Goal: Transaction & Acquisition: Purchase product/service

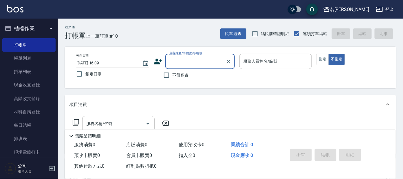
click at [190, 58] on input "顧客姓名/手機號碼/編號" at bounding box center [196, 61] width 56 height 10
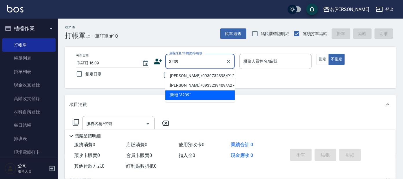
click at [168, 60] on input "3239" at bounding box center [196, 61] width 56 height 10
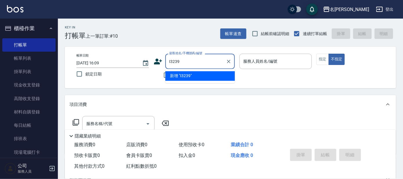
click at [196, 64] on input "I3239" at bounding box center [196, 61] width 56 height 10
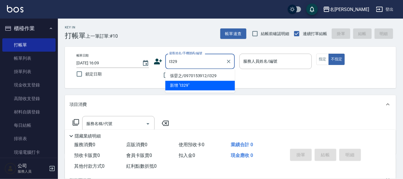
click at [218, 73] on li "張孁之/0970153912/I329" at bounding box center [200, 76] width 70 height 10
type input "張孁之/0970153912/I329"
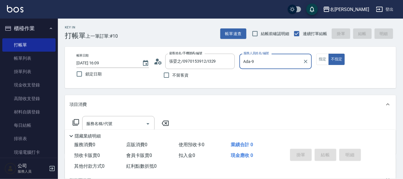
type input "Ada-9"
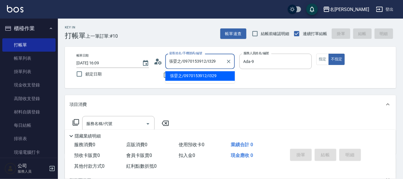
click at [218, 60] on input "張孁之/0970153912/I329" at bounding box center [196, 61] width 56 height 10
click at [210, 62] on input "張孁之/0970153912/I329" at bounding box center [196, 61] width 56 height 10
click at [219, 60] on input "張孁之/0970153912/I329" at bounding box center [196, 61] width 56 height 10
click at [206, 74] on li "張孁之/0970153912/I329" at bounding box center [200, 76] width 70 height 10
click at [192, 62] on input "張孁之/0970153912/I329" at bounding box center [196, 61] width 56 height 10
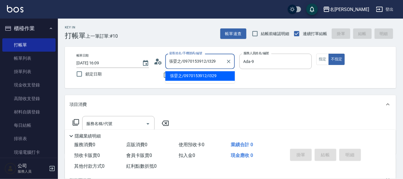
click at [215, 62] on input "張孁之/0970153912/I329" at bounding box center [196, 61] width 56 height 10
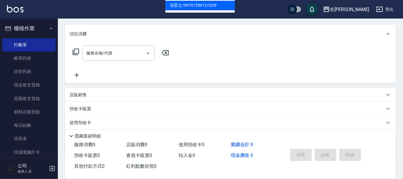
scroll to position [72, 0]
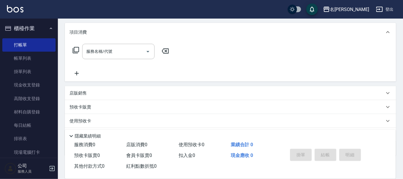
click at [77, 48] on icon at bounding box center [75, 50] width 7 height 7
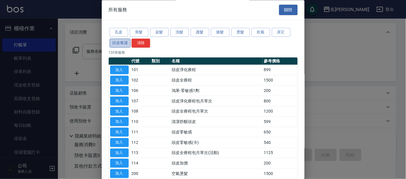
click at [123, 41] on button "頭皮養護" at bounding box center [120, 43] width 21 height 9
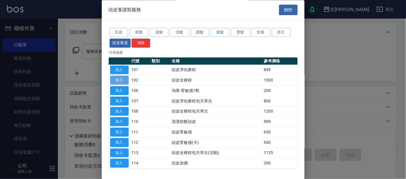
click at [121, 79] on button "加入" at bounding box center [119, 80] width 19 height 9
type input "頭皮全療程(102)"
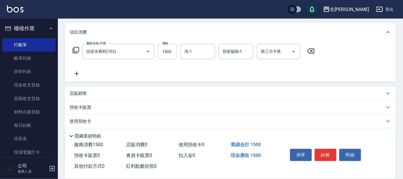
click at [166, 54] on input "1500" at bounding box center [167, 52] width 19 height 16
type input "1299"
click at [196, 48] on input "洗-1" at bounding box center [198, 51] width 30 height 10
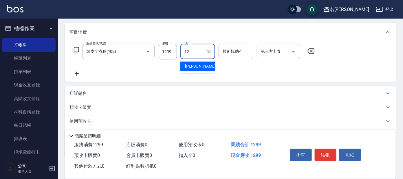
click at [209, 68] on div "云潔 -12" at bounding box center [198, 67] width 35 height 10
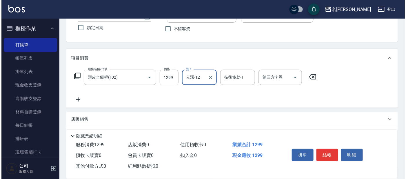
scroll to position [0, 0]
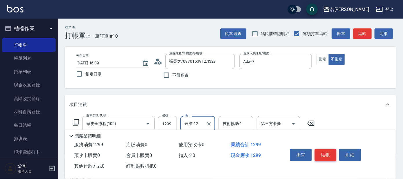
type input "云潔-12"
click at [325, 154] on button "結帳" at bounding box center [326, 155] width 22 height 12
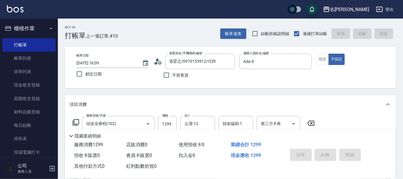
type input "[DATE] 17:24"
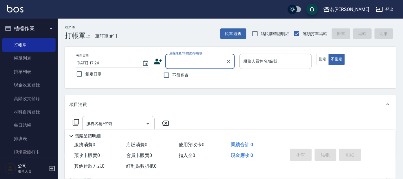
click at [192, 63] on input "顧客姓名/手機號碼/編號" at bounding box center [196, 61] width 56 height 10
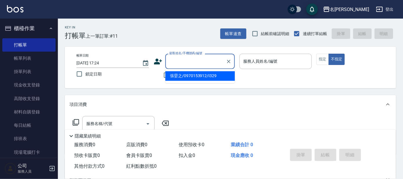
click at [214, 76] on li "張孁之/0970153912/I329" at bounding box center [200, 76] width 70 height 10
type input "張孁之/0970153912/I329"
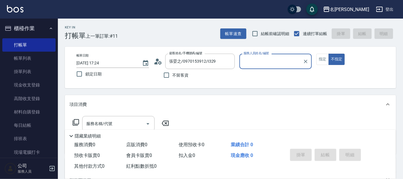
type input "Ada-9"
click at [79, 122] on icon at bounding box center [76, 122] width 6 height 6
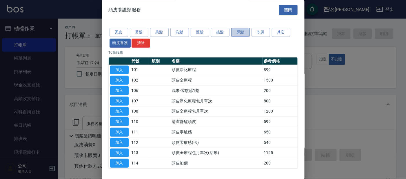
click at [237, 30] on button "燙髮" at bounding box center [240, 32] width 19 height 9
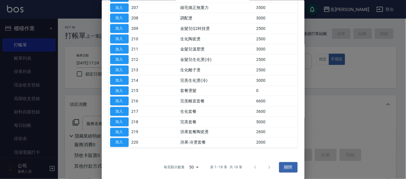
scroll to position [68, 0]
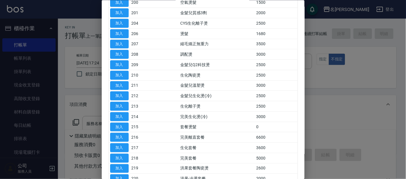
click at [329, 94] on div at bounding box center [203, 89] width 406 height 179
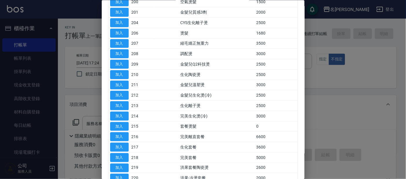
scroll to position [0, 0]
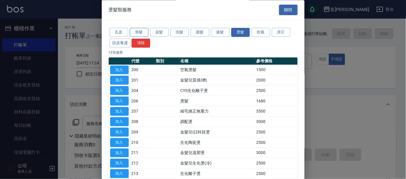
click at [141, 32] on button "剪髮" at bounding box center [139, 32] width 19 height 9
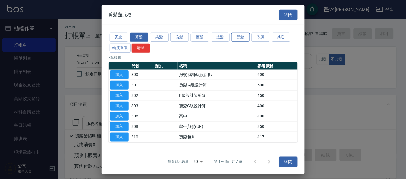
click at [240, 34] on button "燙髮" at bounding box center [240, 37] width 19 height 9
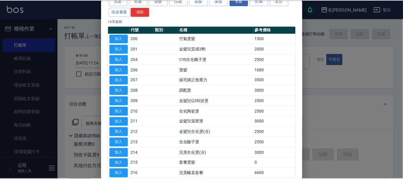
scroll to position [104, 0]
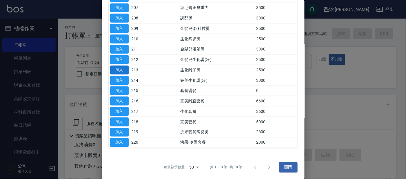
click at [124, 67] on button "加入" at bounding box center [119, 69] width 19 height 9
type input "生化離子燙(213)"
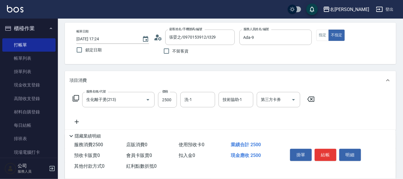
scroll to position [36, 0]
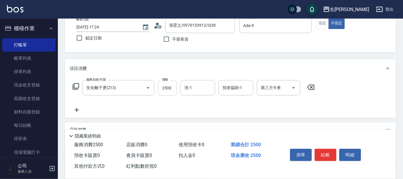
click at [174, 86] on input "2500" at bounding box center [167, 88] width 19 height 16
type input "4000"
click at [156, 42] on div "不留客資" at bounding box center [194, 39] width 81 height 12
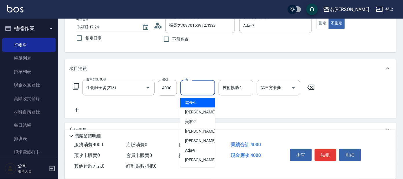
click at [192, 88] on input "洗-1" at bounding box center [198, 88] width 30 height 10
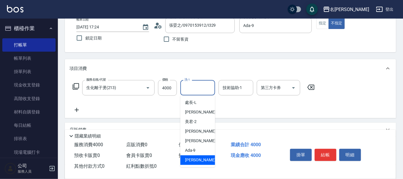
click at [193, 158] on span "[PERSON_NAME] -11" at bounding box center [203, 160] width 37 height 6
type input "[PERSON_NAME]-11"
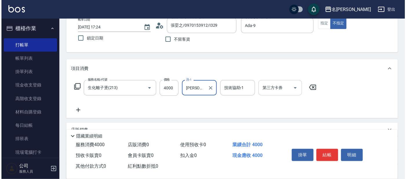
scroll to position [0, 0]
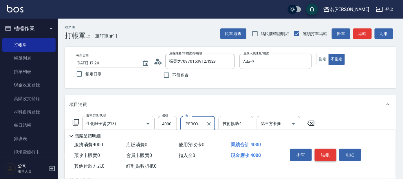
click at [329, 153] on button "結帳" at bounding box center [326, 155] width 22 height 12
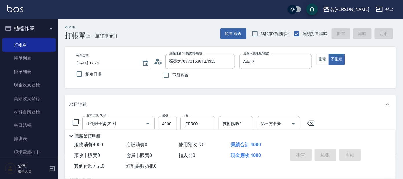
type input "[DATE] 17:43"
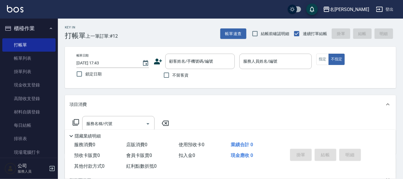
click at [158, 62] on icon at bounding box center [158, 62] width 8 height 6
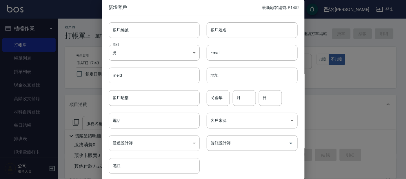
click at [138, 32] on input "客戶編號" at bounding box center [154, 30] width 91 height 16
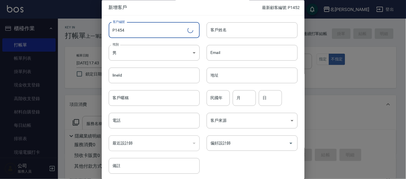
type input "P1454"
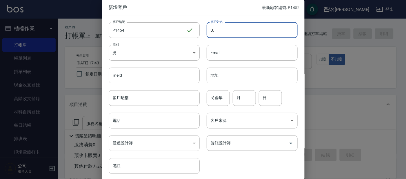
type input "U"
type input "[PERSON_NAME]"
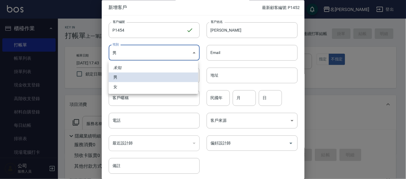
click at [186, 50] on body "名留大龍 登出 櫃檯作業 打帳單 帳單列表 掛單列表 現金收支登錄 高階收支登錄 材料自購登錄 每日結帳 排班表 現場電腦打卡 預約管理 預約管理 單日預約紀…" at bounding box center [203, 141] width 406 height 282
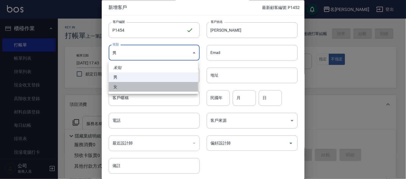
click at [135, 88] on li "女" at bounding box center [154, 87] width 90 height 10
type input "[DEMOGRAPHIC_DATA]"
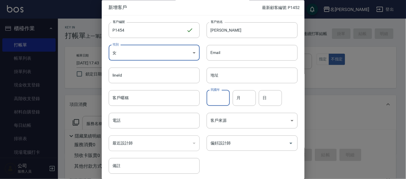
click at [224, 99] on input "民國年" at bounding box center [218, 98] width 23 height 16
type input "0"
click at [246, 97] on input "月" at bounding box center [244, 98] width 23 height 16
type input "01"
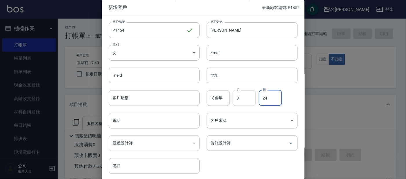
type input "24"
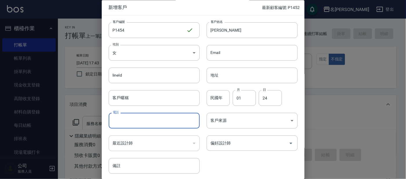
click at [163, 120] on input "電話" at bounding box center [154, 121] width 91 height 16
click at [288, 142] on icon "Open" at bounding box center [290, 143] width 7 height 7
type input "0972005281"
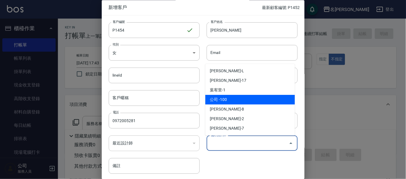
click at [225, 100] on li "公司 -100" at bounding box center [250, 100] width 90 height 10
type input "公司"
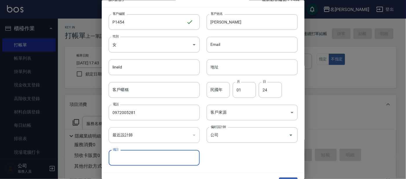
scroll to position [22, 0]
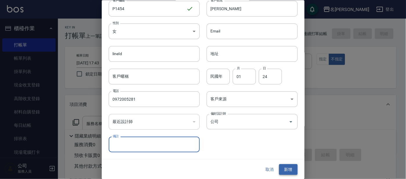
click at [287, 169] on button "新增" at bounding box center [288, 169] width 19 height 11
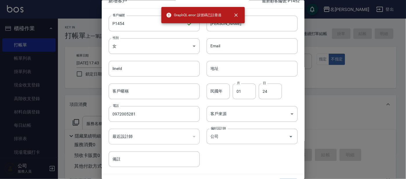
scroll to position [0, 0]
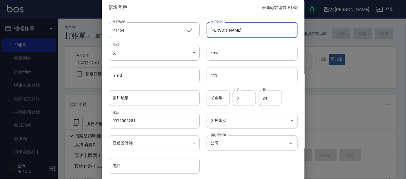
click at [267, 23] on input "[PERSON_NAME]" at bounding box center [252, 30] width 91 height 16
click at [81, 39] on div at bounding box center [203, 89] width 406 height 179
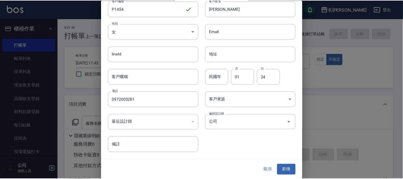
scroll to position [22, 0]
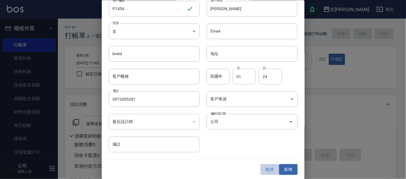
click at [267, 169] on button "取消" at bounding box center [270, 169] width 19 height 11
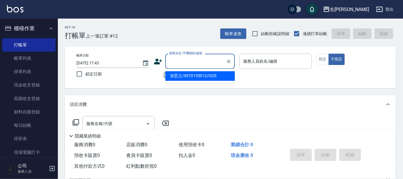
click at [183, 62] on input "顧客姓名/手機號碼/編號" at bounding box center [196, 61] width 56 height 10
type input "[PERSON_NAME]/0972005281/P3032"
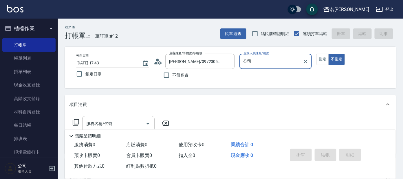
type input "公"
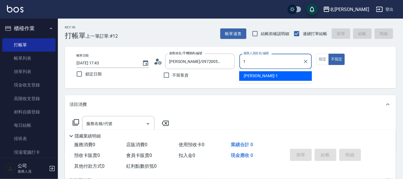
type input "宥里-1"
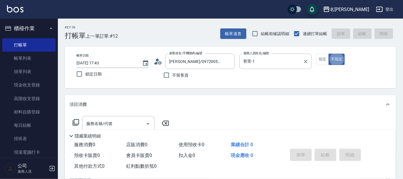
type button "false"
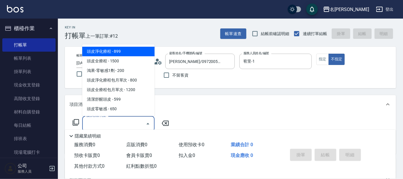
click at [121, 122] on input "服務名稱/代號" at bounding box center [114, 124] width 59 height 10
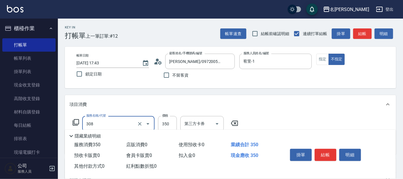
type input "學生剪髮(UP)(308)"
click at [326, 152] on button "結帳" at bounding box center [326, 155] width 22 height 12
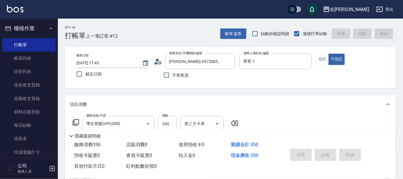
type input "[DATE] 17:58"
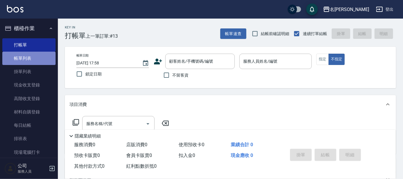
click at [32, 57] on link "帳單列表" at bounding box center [28, 58] width 53 height 13
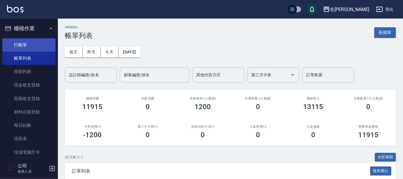
drag, startPoint x: 22, startPoint y: 43, endPoint x: 58, endPoint y: 57, distance: 38.3
click at [23, 43] on link "打帳單" at bounding box center [28, 44] width 53 height 13
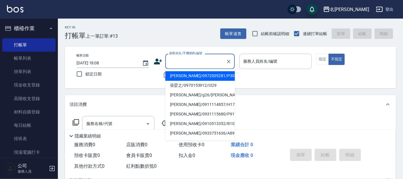
click at [195, 60] on input "顧客姓名/手機號碼/編號" at bounding box center [196, 61] width 56 height 10
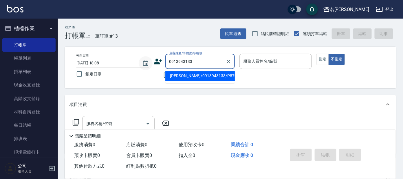
type input "[PERSON_NAME]/0913943133/P870"
click at [207, 64] on input "[PERSON_NAME]/0913943133/P870" at bounding box center [196, 61] width 56 height 10
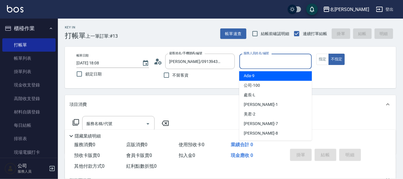
click at [266, 63] on input "服務人員姓名/編號" at bounding box center [276, 61] width 68 height 10
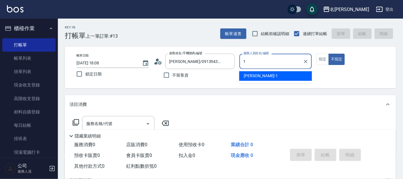
type input "宥里-1"
type button "false"
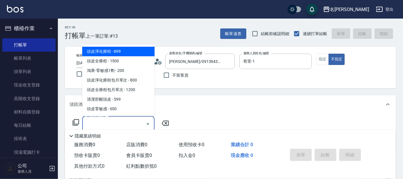
drag, startPoint x: 121, startPoint y: 122, endPoint x: 127, endPoint y: 114, distance: 9.9
click at [127, 114] on body "名留大龍 登出 櫃檯作業 打帳單 帳單列表 掛單列表 現金收支登錄 高階收支登錄 材料自購登錄 每日結帳 排班表 現場電腦打卡 預約管理 預約管理 單日預約紀…" at bounding box center [201, 142] width 403 height 284
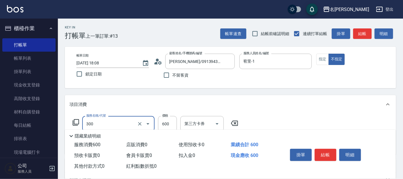
type input "剪髮 講師級設計師(300)"
type input "100"
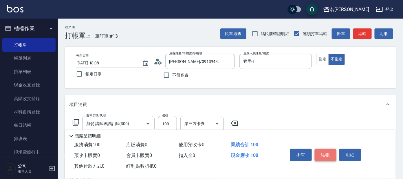
click at [326, 154] on button "結帳" at bounding box center [326, 155] width 22 height 12
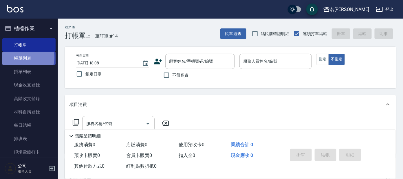
click at [26, 57] on link "帳單列表" at bounding box center [28, 58] width 53 height 13
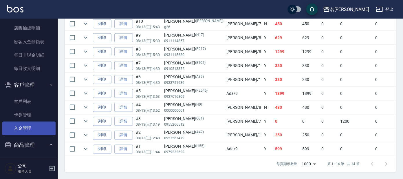
scroll to position [360, 0]
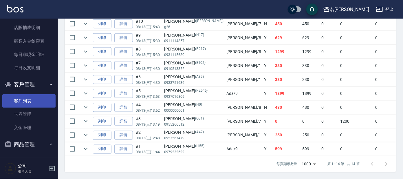
click at [26, 100] on link "客戶列表" at bounding box center [28, 100] width 53 height 13
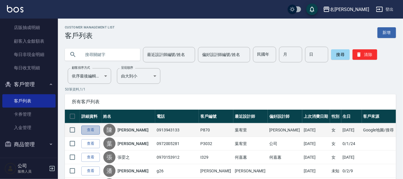
click at [92, 130] on link "查看" at bounding box center [90, 129] width 19 height 9
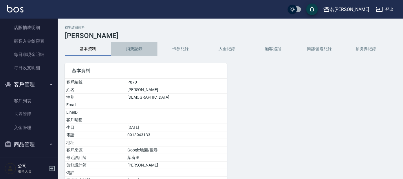
click at [134, 47] on button "消費記錄" at bounding box center [134, 49] width 46 height 14
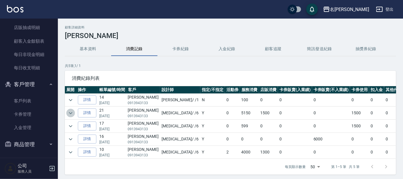
click at [70, 112] on icon "expand row" at bounding box center [70, 113] width 7 height 7
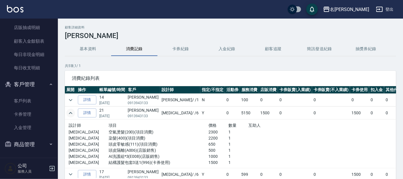
scroll to position [39, 0]
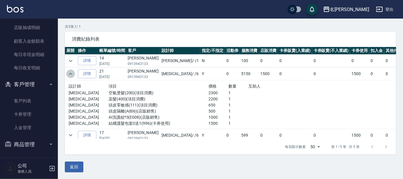
click at [69, 74] on icon "expand row" at bounding box center [70, 74] width 3 height 2
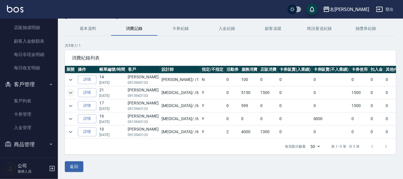
scroll to position [25, 0]
click at [69, 118] on icon "expand row" at bounding box center [70, 119] width 3 height 2
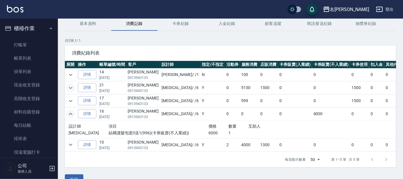
scroll to position [0, 0]
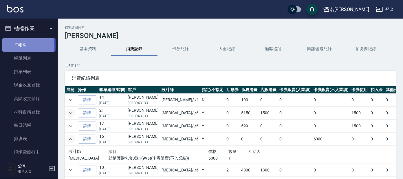
click at [22, 46] on link "打帳單" at bounding box center [28, 44] width 53 height 13
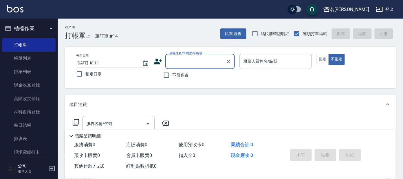
drag, startPoint x: 79, startPoint y: 68, endPoint x: 68, endPoint y: 76, distance: 14.2
click at [75, 73] on input "鎖定日期" at bounding box center [79, 74] width 12 height 12
checkbox input "true"
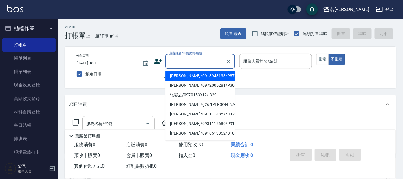
drag, startPoint x: 195, startPoint y: 64, endPoint x: 178, endPoint y: 65, distance: 17.1
click at [194, 64] on input "顧客姓名/手機號碼/編號" at bounding box center [196, 61] width 56 height 10
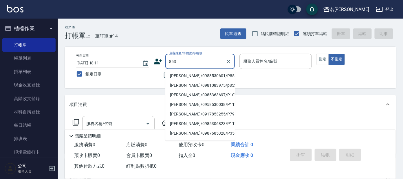
click at [167, 59] on div "853 顧客姓名/手機號碼/編號" at bounding box center [200, 61] width 70 height 15
click at [170, 61] on input "853" at bounding box center [196, 61] width 56 height 10
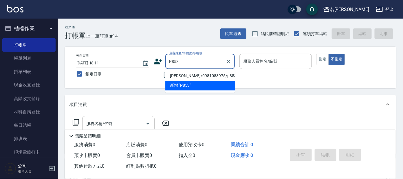
click at [197, 75] on li "[PERSON_NAME]/0981083975/p853" at bounding box center [200, 76] width 70 height 10
type input "[PERSON_NAME]/0981083975/p853"
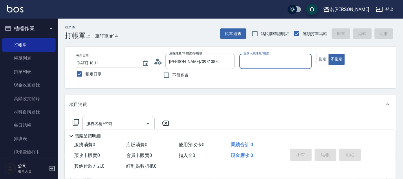
click at [249, 58] on input "服務人員姓名/編號" at bounding box center [276, 61] width 68 height 10
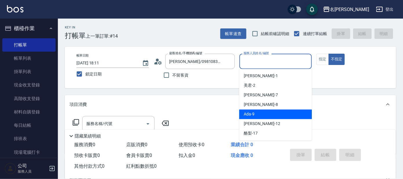
click at [255, 112] on div "Ada -9" at bounding box center [275, 115] width 73 height 10
type input "Ada-9"
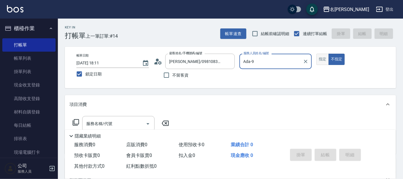
click at [321, 60] on button "指定" at bounding box center [323, 59] width 12 height 11
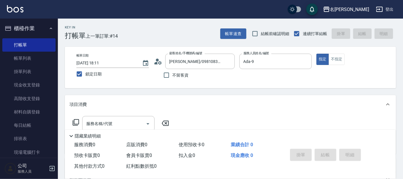
click at [74, 121] on icon at bounding box center [75, 122] width 7 height 7
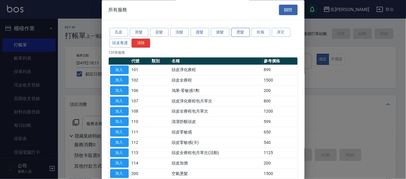
click at [238, 33] on button "燙髮" at bounding box center [240, 32] width 19 height 9
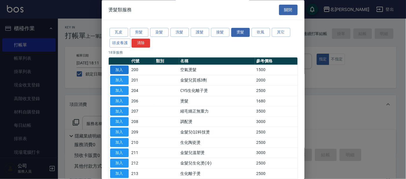
click at [118, 68] on button "加入" at bounding box center [119, 69] width 19 height 9
type input "空氣燙髮(200)"
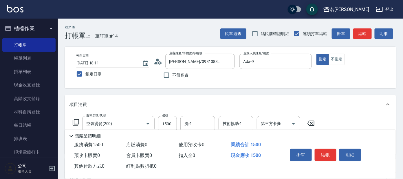
drag, startPoint x: 76, startPoint y: 121, endPoint x: 78, endPoint y: 120, distance: 3.1
click at [78, 120] on icon at bounding box center [75, 122] width 7 height 7
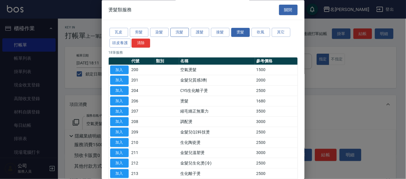
click at [182, 32] on button "洗髮" at bounding box center [179, 32] width 19 height 9
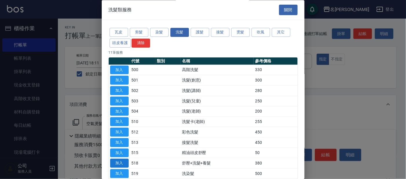
click at [125, 164] on button "加入" at bounding box center [119, 163] width 19 height 9
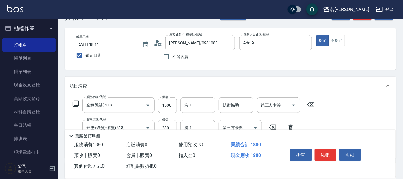
scroll to position [36, 0]
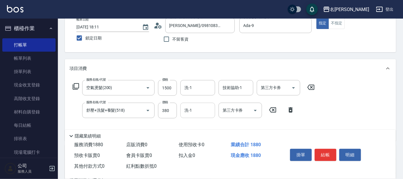
click at [196, 112] on input "洗-1" at bounding box center [198, 110] width 30 height 10
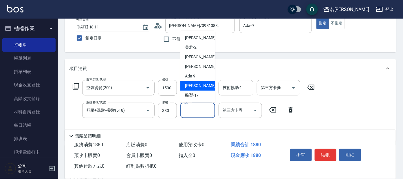
scroll to position [29, 0]
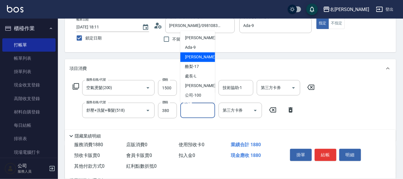
click at [199, 86] on div "[PERSON_NAME] -11" at bounding box center [198, 86] width 35 height 10
type input "[PERSON_NAME]-11"
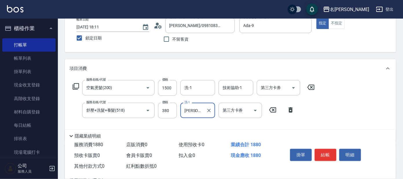
click at [74, 86] on icon at bounding box center [76, 86] width 6 height 6
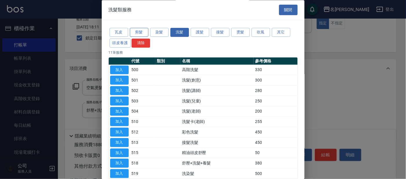
click at [137, 30] on button "剪髮" at bounding box center [139, 32] width 19 height 9
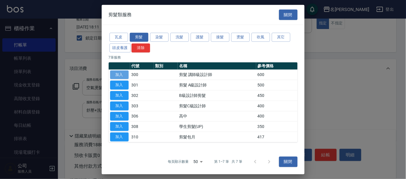
click at [116, 75] on button "加入" at bounding box center [119, 74] width 19 height 9
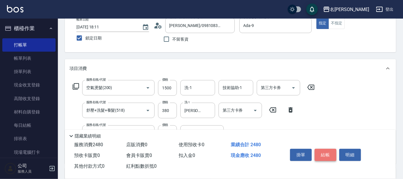
click at [323, 153] on button "結帳" at bounding box center [326, 155] width 22 height 12
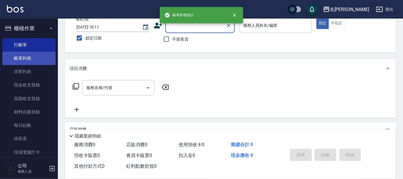
click at [21, 57] on link "帳單列表" at bounding box center [28, 58] width 53 height 13
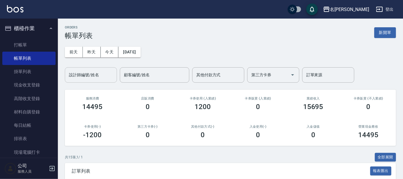
click at [89, 74] on input "設計師編號/姓名" at bounding box center [91, 75] width 47 height 10
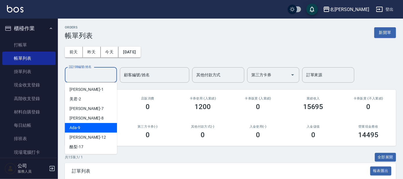
click at [85, 132] on div "Ada -9" at bounding box center [91, 128] width 52 height 10
type input "Ada-9"
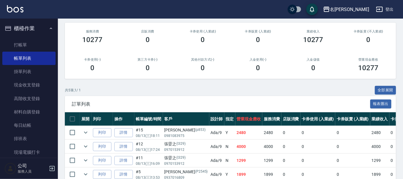
scroll to position [108, 0]
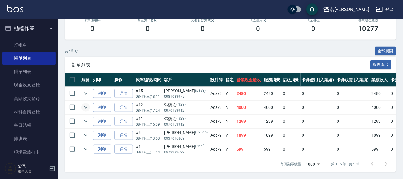
click at [85, 106] on icon "expand row" at bounding box center [85, 107] width 3 height 2
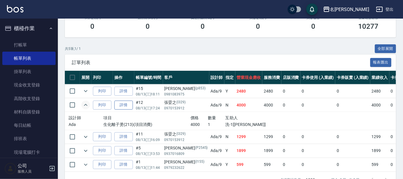
click at [123, 106] on link "詳情" at bounding box center [123, 105] width 19 height 9
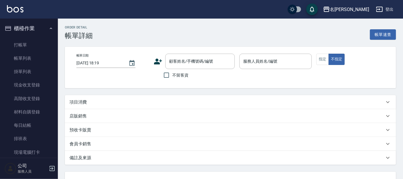
type input "[DATE] 17:24"
type input "Ada-9"
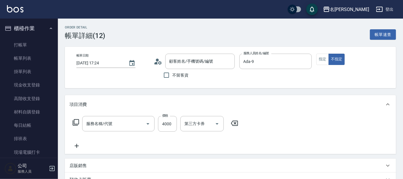
type input "張孁之/0970153912/I329"
type input "生化離子燙(213)"
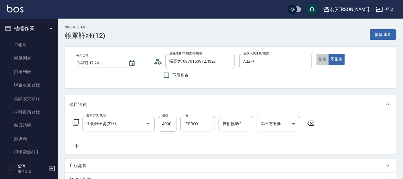
click at [324, 59] on button "指定" at bounding box center [323, 59] width 12 height 11
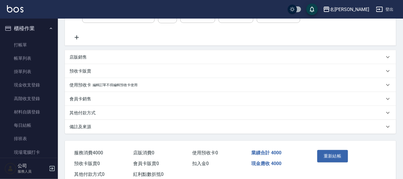
scroll to position [124, 0]
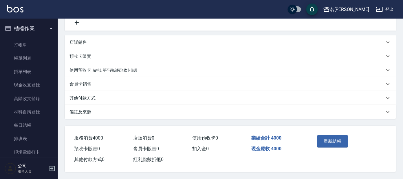
click at [335, 139] on button "重新結帳" at bounding box center [333, 141] width 31 height 12
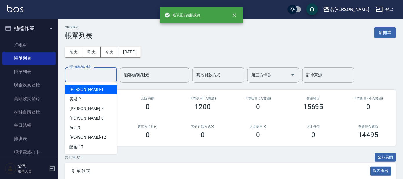
click at [79, 77] on input "設計師編號/姓名" at bounding box center [91, 75] width 47 height 10
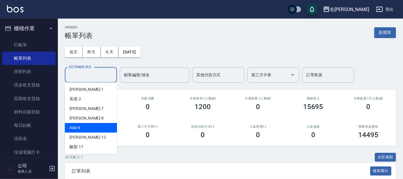
click at [95, 130] on div "Ada -9" at bounding box center [91, 128] width 52 height 10
type input "Ada-9"
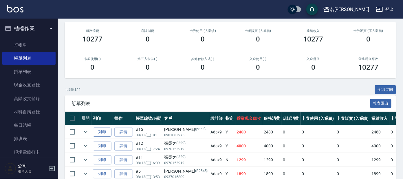
scroll to position [72, 0]
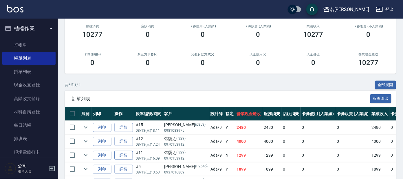
click at [125, 154] on link "詳情" at bounding box center [123, 155] width 19 height 9
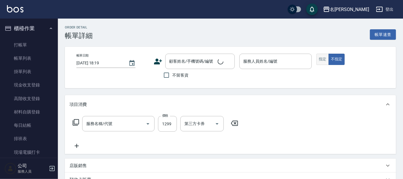
type input "[DATE] 16:09"
type input "Ada-9"
type input "頭皮全療程(102)"
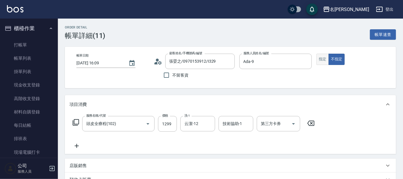
type input "張孁之/0970153912/I329"
click at [320, 60] on button "指定" at bounding box center [323, 59] width 12 height 11
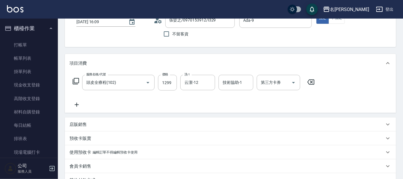
scroll to position [124, 0]
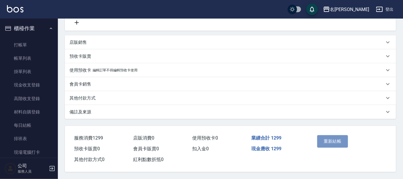
drag, startPoint x: 328, startPoint y: 140, endPoint x: 322, endPoint y: 142, distance: 6.0
click at [327, 140] on button "重新結帳" at bounding box center [333, 141] width 31 height 12
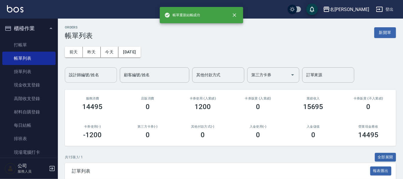
click at [85, 77] on input "設計師編號/姓名" at bounding box center [91, 75] width 47 height 10
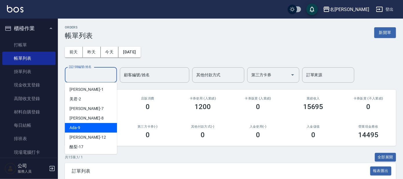
click at [89, 130] on div "Ada -9" at bounding box center [91, 128] width 52 height 10
type input "Ada-9"
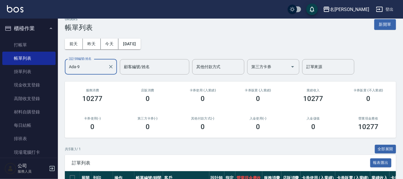
scroll to position [2, 0]
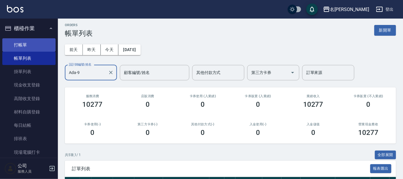
click at [24, 41] on link "打帳單" at bounding box center [28, 44] width 53 height 13
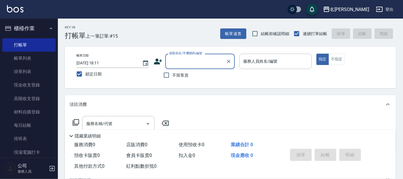
click at [79, 81] on div "帳單日期 [DATE] 18:11 鎖定日期 顧客姓名/手機號碼/編號 顧客姓名/手機號碼/編號 不留客資 服務人員姓名/編號 服務人員姓名/編號 指定 不指定" at bounding box center [231, 68] width 318 height 28
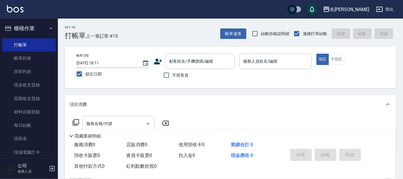
click at [80, 77] on input "鎖定日期" at bounding box center [79, 74] width 12 height 12
checkbox input "false"
type input "[DATE] 18:22"
drag, startPoint x: 166, startPoint y: 58, endPoint x: 161, endPoint y: 59, distance: 5.5
click at [163, 58] on div "顧客姓名/手機號碼/編號 顧客姓名/手機號碼/編號" at bounding box center [194, 61] width 81 height 15
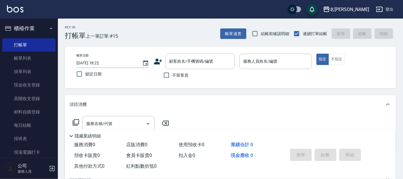
click at [158, 60] on icon at bounding box center [158, 62] width 8 height 6
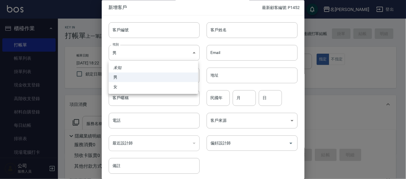
drag, startPoint x: 139, startPoint y: 54, endPoint x: 139, endPoint y: 75, distance: 21.4
click at [141, 57] on body "名留大龍 登出 櫃檯作業 打帳單 帳單列表 掛單列表 現金收支登錄 高階收支登錄 材料自購登錄 每日結帳 排班表 現場電腦打卡 預約管理 預約管理 單日預約紀…" at bounding box center [203, 141] width 406 height 282
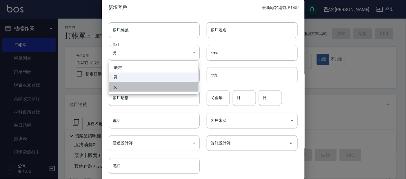
click at [140, 85] on li "女" at bounding box center [154, 87] width 90 height 10
type input "[DEMOGRAPHIC_DATA]"
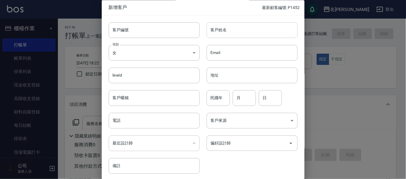
click at [248, 22] on input "客戶姓名" at bounding box center [252, 30] width 91 height 16
type input "5"
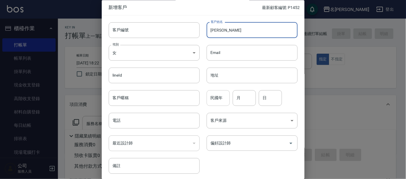
type input "[PERSON_NAME]"
click at [218, 92] on input "民國年" at bounding box center [218, 98] width 23 height 16
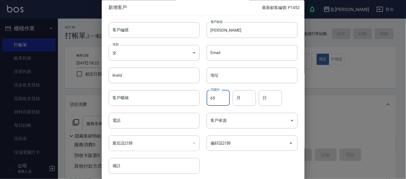
type input "65"
type input "10"
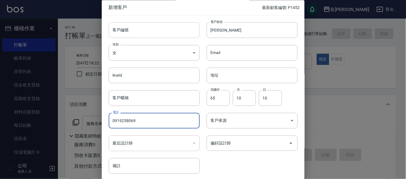
type input "0919258069"
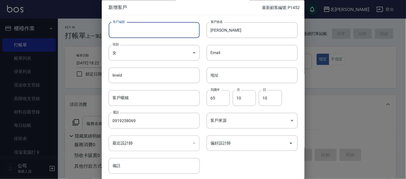
click at [132, 32] on input "客戶編號" at bounding box center [154, 30] width 91 height 16
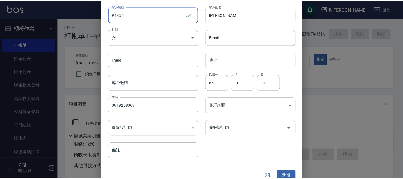
scroll to position [22, 0]
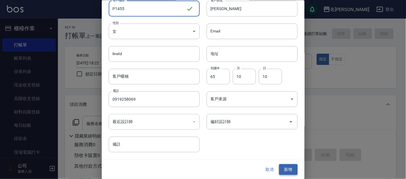
type input "P1455"
click at [292, 168] on button "新增" at bounding box center [288, 169] width 19 height 11
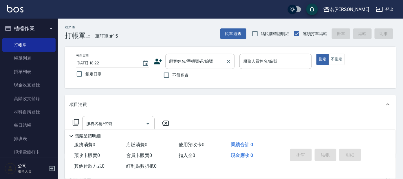
click at [182, 58] on input "顧客姓名/手機號碼/編號" at bounding box center [196, 61] width 56 height 10
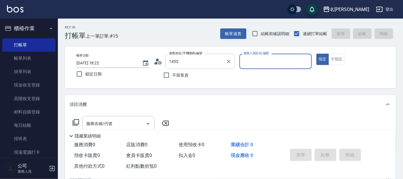
type input "[PERSON_NAME]/0919258069/P1455"
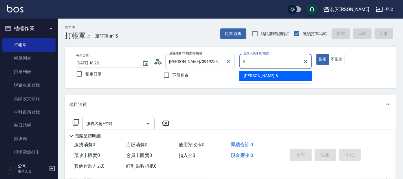
type input "[PERSON_NAME]-8"
type button "true"
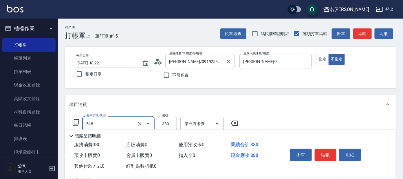
type input "舒壓+洗髮+養髮(518)"
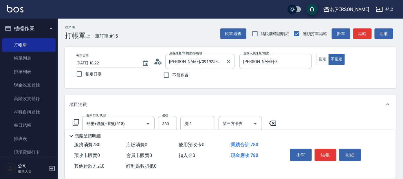
type input "剪髮C級設計師(303)"
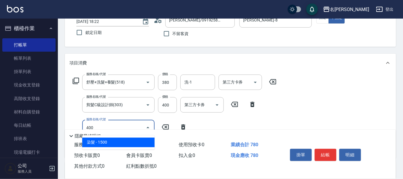
scroll to position [108, 0]
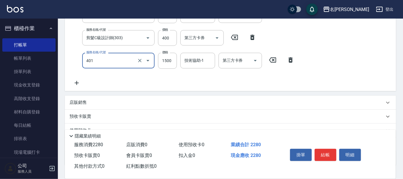
type input "挑染(401)"
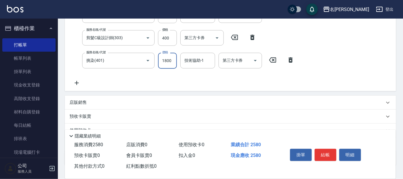
type input "1800"
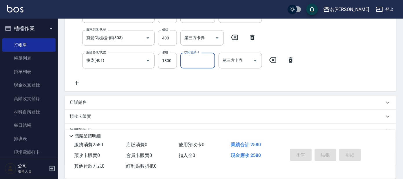
type input "[DATE] 18:23"
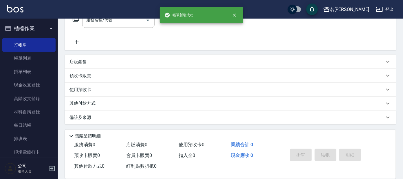
scroll to position [0, 0]
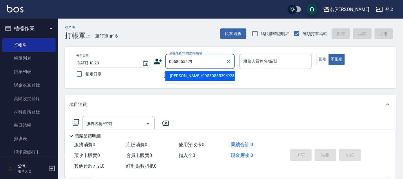
type input "[PERSON_NAME]/0958055529/P2837"
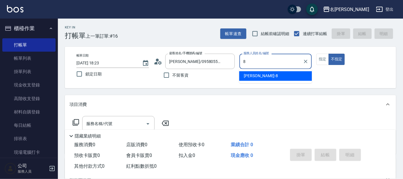
type input "[PERSON_NAME]-8"
type button "false"
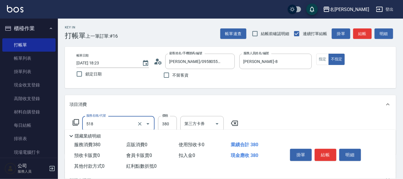
type input "舒壓+洗髮+養髮(518)"
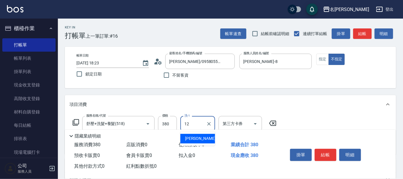
type input "云潔-12"
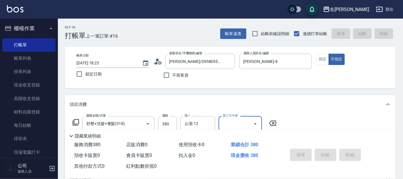
type input "[DATE] 18:39"
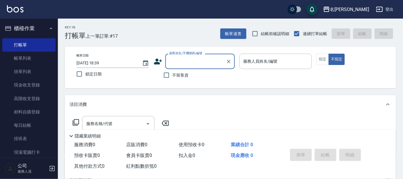
click at [170, 82] on div "帳單日期 [DATE] 18:39 鎖定日期 顧客姓名/手機號碼/編號 顧客姓名/手機號碼/編號 不留客資 服務人員姓名/編號 服務人員姓名/編號 指定 不指定" at bounding box center [231, 67] width 332 height 41
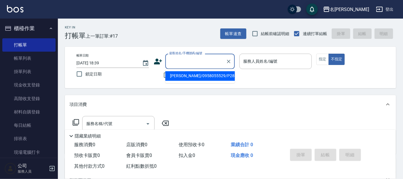
click at [193, 61] on input "顧客姓名/手機號碼/編號" at bounding box center [196, 61] width 56 height 10
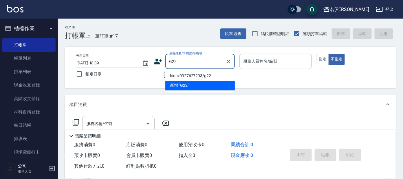
click at [190, 78] on li "hinh/0927627293/g22" at bounding box center [200, 76] width 70 height 10
type input "hinh/0927627293/g22"
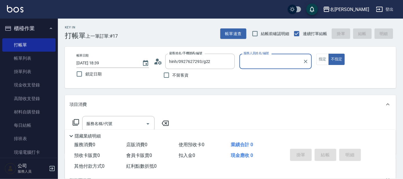
type input "[PERSON_NAME]-7"
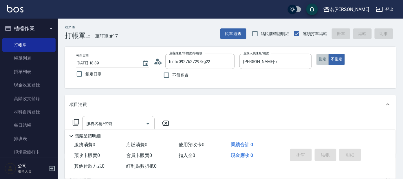
click at [323, 57] on button "指定" at bounding box center [323, 59] width 12 height 11
click at [75, 122] on icon at bounding box center [75, 122] width 7 height 7
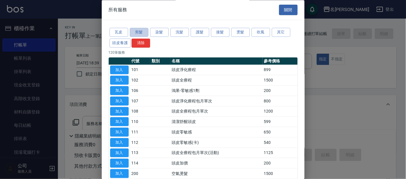
drag, startPoint x: 138, startPoint y: 33, endPoint x: 162, endPoint y: 40, distance: 24.7
click at [140, 34] on button "剪髮" at bounding box center [139, 32] width 19 height 9
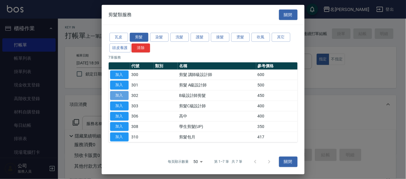
click at [119, 93] on button "加入" at bounding box center [119, 95] width 19 height 9
type input "B級設計師剪髮(302)"
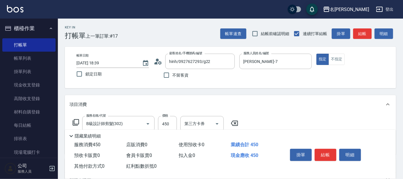
click at [77, 122] on icon at bounding box center [75, 122] width 7 height 7
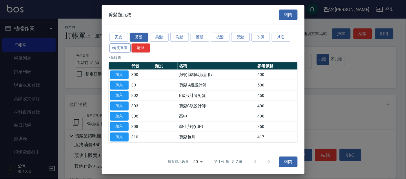
click at [123, 45] on button "頭皮養護" at bounding box center [120, 47] width 21 height 9
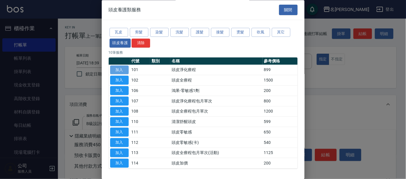
drag, startPoint x: 121, startPoint y: 69, endPoint x: 124, endPoint y: 72, distance: 4.3
click at [121, 69] on button "加入" at bounding box center [119, 69] width 19 height 9
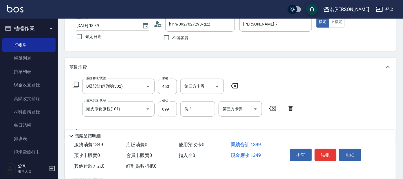
scroll to position [38, 0]
click at [173, 110] on input "899" at bounding box center [167, 109] width 19 height 16
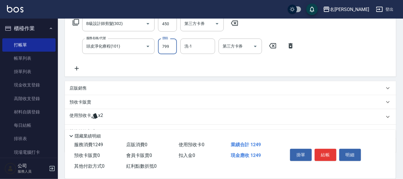
scroll to position [105, 0]
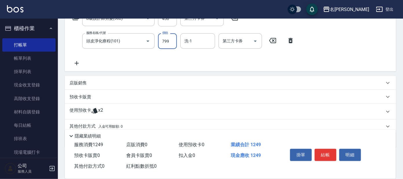
type input "799"
drag, startPoint x: 86, startPoint y: 111, endPoint x: 89, endPoint y: 108, distance: 4.7
click at [86, 110] on p "使用預收卡" at bounding box center [81, 111] width 22 height 9
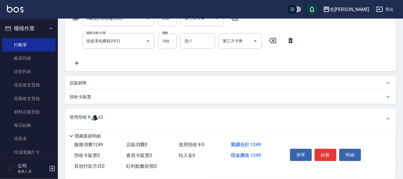
scroll to position [0, 0]
click at [78, 83] on p "店販銷售" at bounding box center [78, 83] width 17 height 6
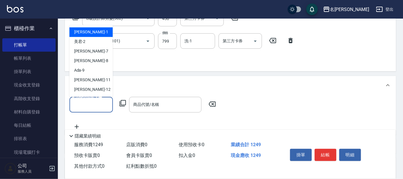
click at [94, 103] on input "服務人員姓名/編號" at bounding box center [91, 104] width 38 height 10
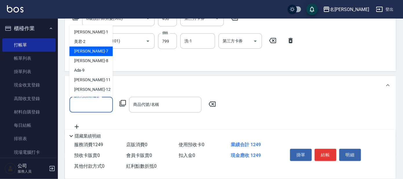
click at [79, 53] on span "[PERSON_NAME] -7" at bounding box center [91, 51] width 34 height 6
type input "[PERSON_NAME]-7"
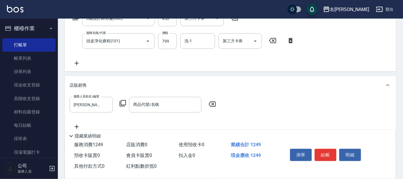
click at [123, 101] on icon at bounding box center [122, 103] width 7 height 7
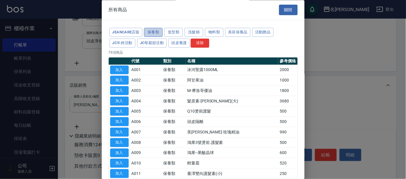
click at [150, 30] on button "保養類" at bounding box center [153, 32] width 19 height 9
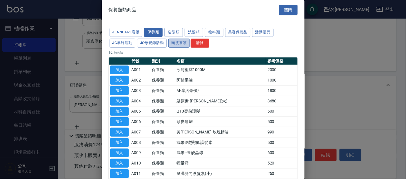
click at [178, 43] on button "頭皮養護" at bounding box center [178, 43] width 21 height 9
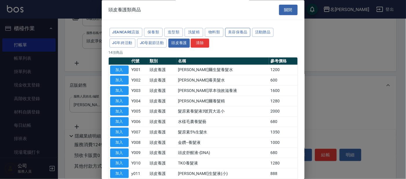
click at [235, 32] on button "美容保養品" at bounding box center [237, 32] width 25 height 9
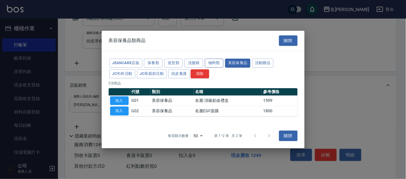
click at [215, 60] on button "物料類" at bounding box center [214, 63] width 19 height 9
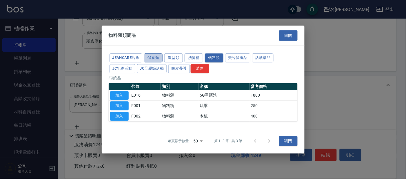
click at [152, 59] on button "保養類" at bounding box center [153, 57] width 19 height 9
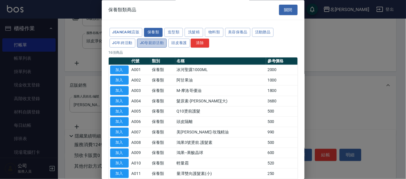
click at [148, 43] on button "JC母親節活動" at bounding box center [152, 43] width 30 height 9
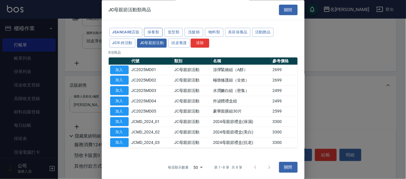
click at [154, 33] on button "保養類" at bounding box center [153, 32] width 19 height 9
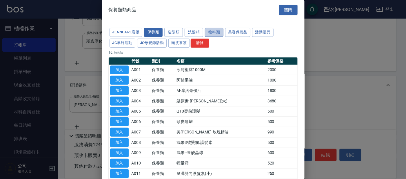
click at [215, 33] on button "物料類" at bounding box center [214, 32] width 19 height 9
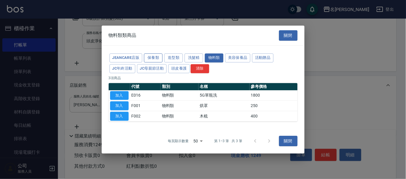
click at [152, 56] on button "保養類" at bounding box center [153, 57] width 19 height 9
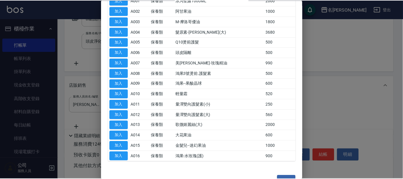
scroll to position [83, 0]
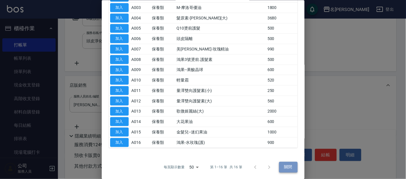
click at [282, 167] on button "關閉" at bounding box center [288, 167] width 19 height 11
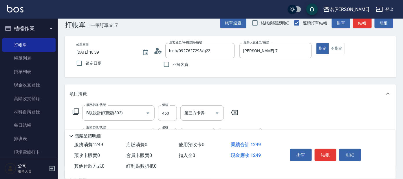
scroll to position [11, 0]
click at [77, 109] on icon at bounding box center [75, 111] width 7 height 7
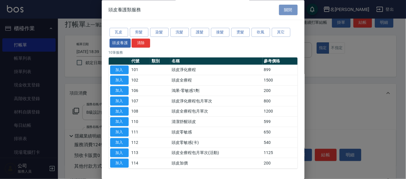
drag, startPoint x: 284, startPoint y: 8, endPoint x: 279, endPoint y: 18, distance: 11.5
click at [283, 14] on button "關閉" at bounding box center [288, 10] width 19 height 11
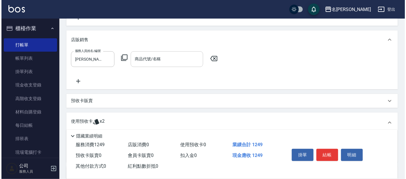
scroll to position [134, 0]
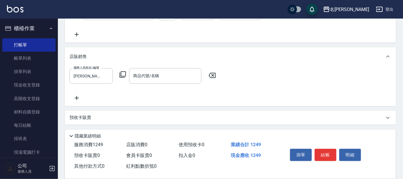
click at [124, 72] on icon at bounding box center [122, 74] width 7 height 7
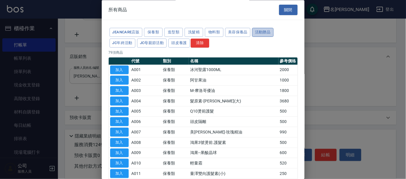
click at [266, 32] on button "活動贈品" at bounding box center [262, 32] width 21 height 9
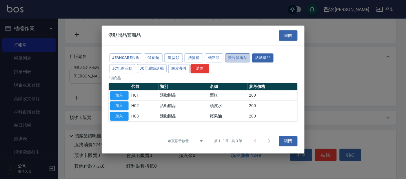
click at [237, 61] on button "美容保養品" at bounding box center [237, 57] width 25 height 9
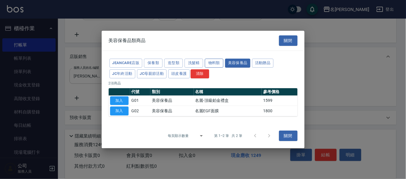
click at [209, 64] on button "物料類" at bounding box center [214, 63] width 19 height 9
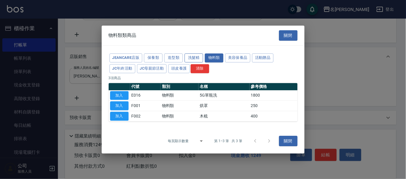
click at [195, 58] on button "洗髮精" at bounding box center [194, 57] width 19 height 9
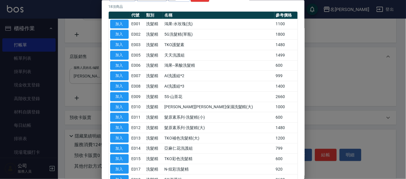
scroll to position [39, 0]
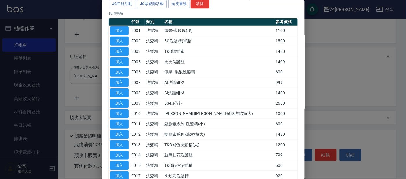
click at [86, 13] on div at bounding box center [203, 89] width 406 height 179
click at [204, 2] on button "清除" at bounding box center [200, 3] width 19 height 9
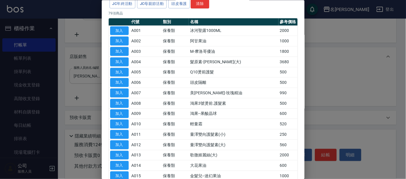
click at [52, 94] on div at bounding box center [203, 89] width 406 height 179
click at [122, 4] on button "JC年終活動" at bounding box center [123, 3] width 26 height 9
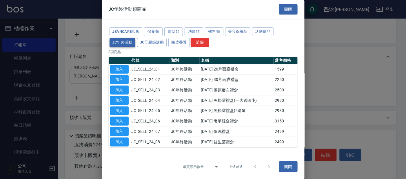
scroll to position [1, 0]
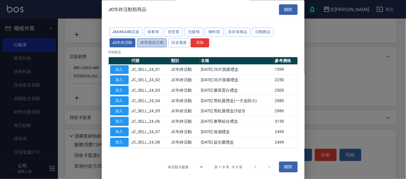
click at [155, 43] on button "JC母親節活動" at bounding box center [152, 42] width 30 height 9
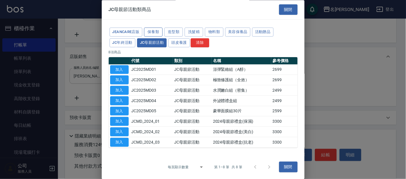
click at [145, 29] on button "保養類" at bounding box center [153, 32] width 19 height 9
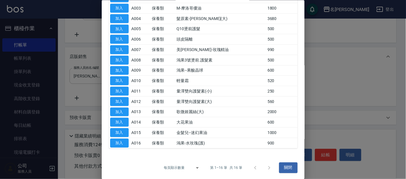
scroll to position [83, 0]
click at [267, 167] on div at bounding box center [262, 167] width 28 height 14
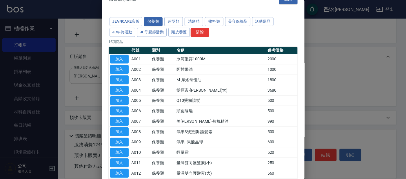
scroll to position [11, 0]
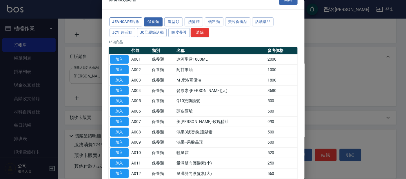
click at [134, 20] on button "JeanCare店販" at bounding box center [126, 21] width 33 height 9
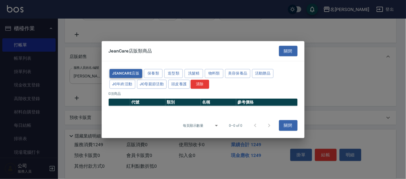
scroll to position [0, 0]
click at [159, 73] on button "保養類" at bounding box center [153, 73] width 19 height 9
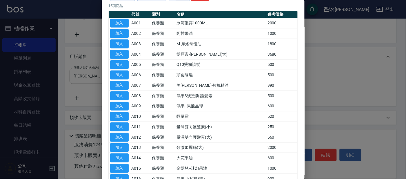
scroll to position [11, 0]
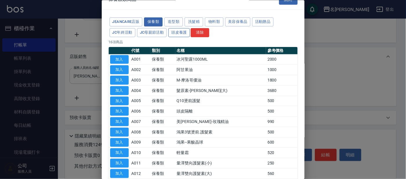
click at [180, 29] on button "頭皮養護" at bounding box center [178, 32] width 21 height 9
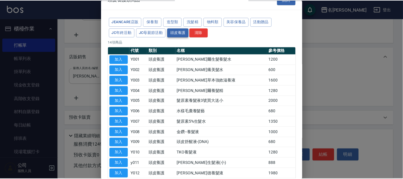
scroll to position [47, 0]
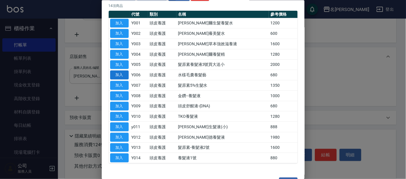
click at [121, 74] on button "加入" at bounding box center [119, 74] width 19 height 9
type input "水樣毛囊養髮藝"
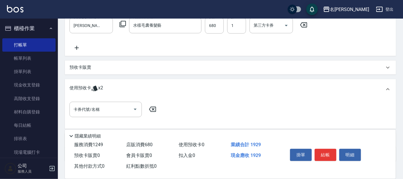
scroll to position [148, 0]
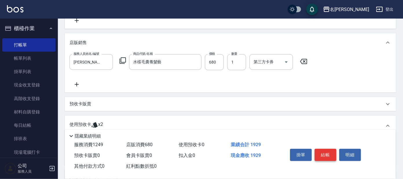
click at [323, 151] on button "結帳" at bounding box center [326, 155] width 22 height 12
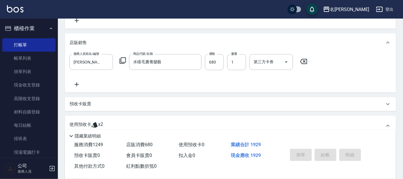
type input "[DATE] 18:44"
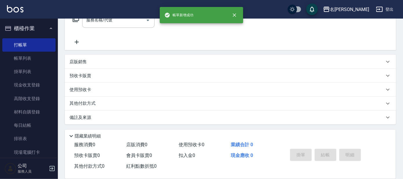
scroll to position [0, 0]
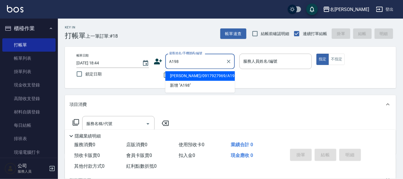
type input "[PERSON_NAME]/0917927969/A198"
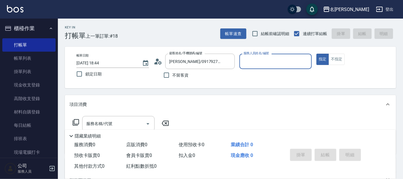
type input "宥里-1"
click at [317, 54] on button "指定" at bounding box center [323, 59] width 12 height 11
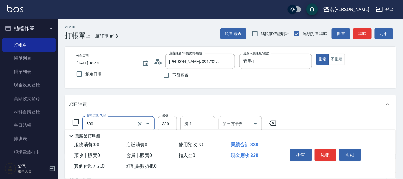
type input "高階洗髮(500)"
click at [327, 154] on button "結帳" at bounding box center [326, 155] width 22 height 12
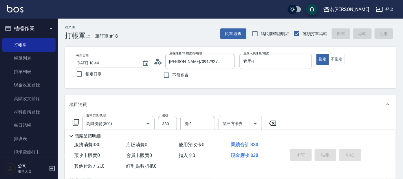
type input "[DATE] 18:47"
